Goal: Transaction & Acquisition: Download file/media

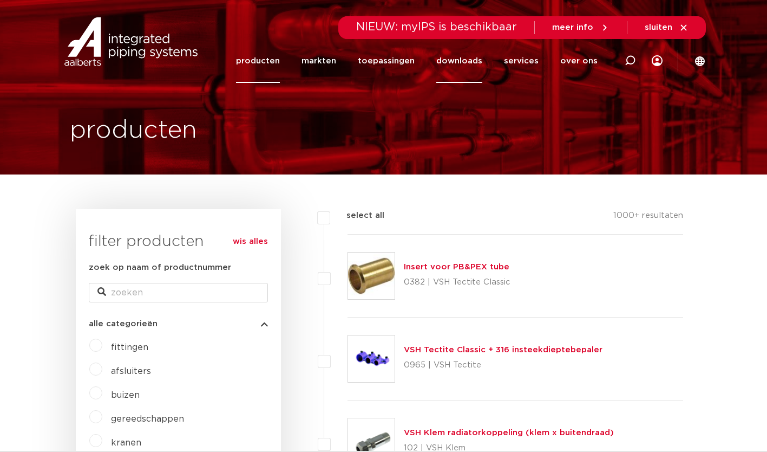
click at [462, 65] on link "downloads" at bounding box center [460, 61] width 46 height 44
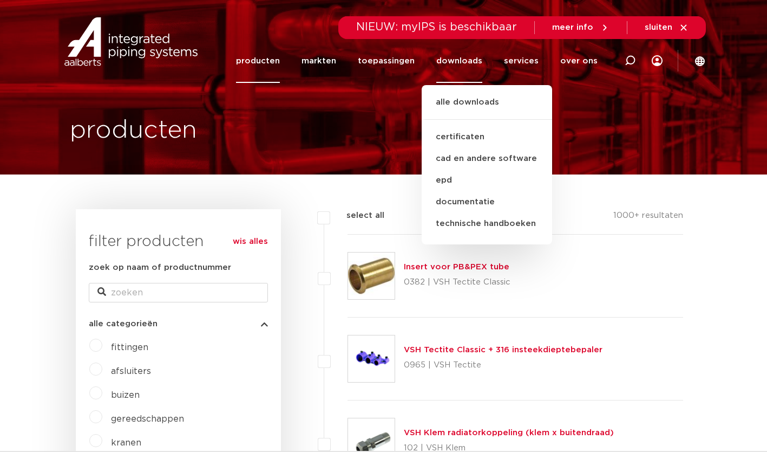
click at [457, 93] on ul "alle downloads certificaten cad en andere software epd documentatie technische …" at bounding box center [487, 164] width 131 height 159
click at [465, 108] on link "alle downloads" at bounding box center [487, 108] width 131 height 24
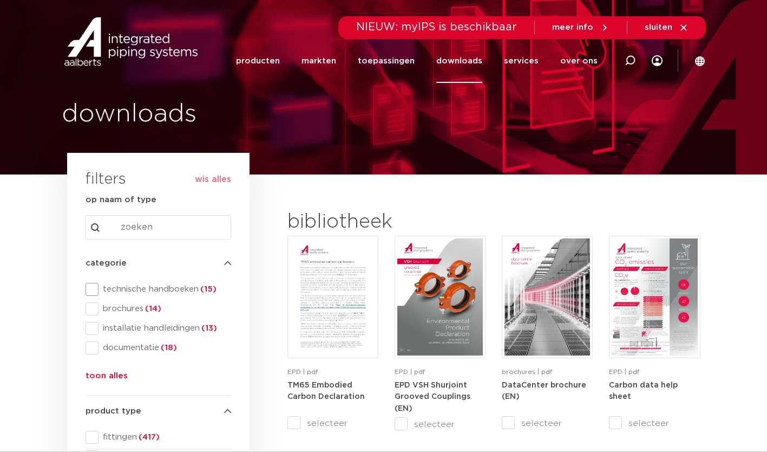
click at [89, 294] on span at bounding box center [92, 289] width 13 height 13
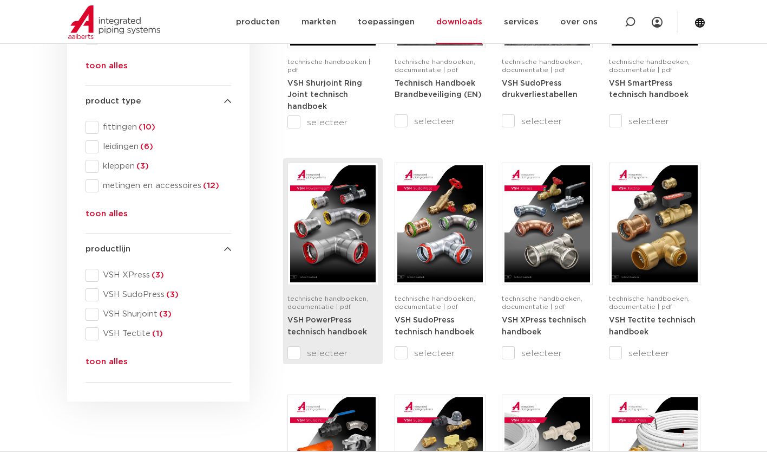
scroll to position [317, 0]
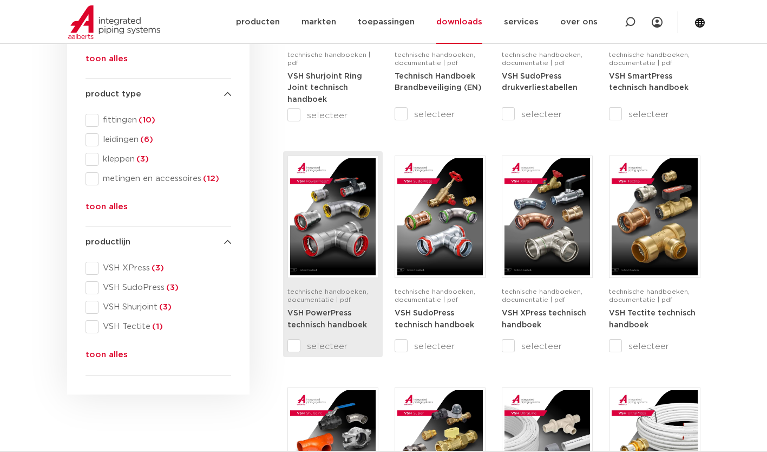
click at [338, 231] on img at bounding box center [333, 216] width 86 height 117
